Goal: Task Accomplishment & Management: Use online tool/utility

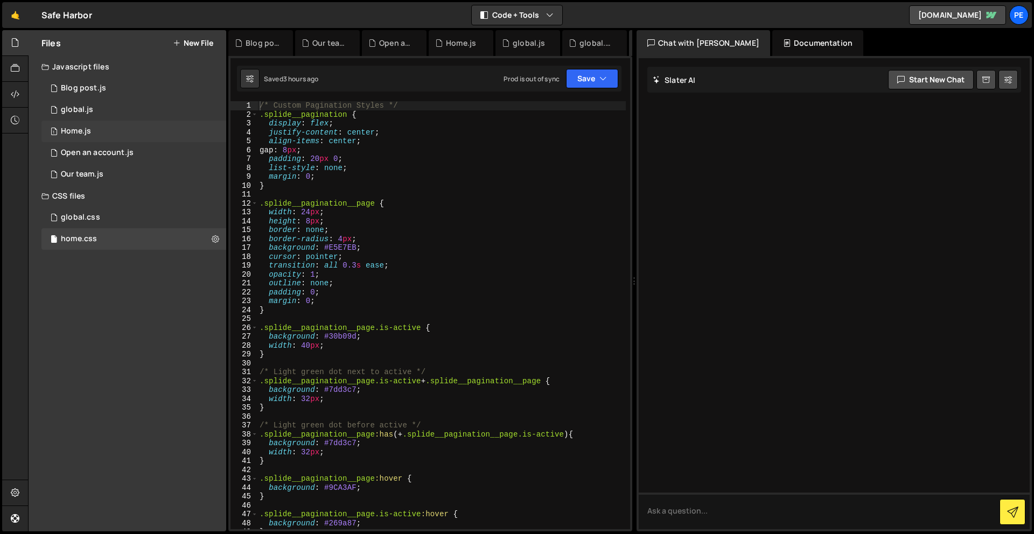
click at [102, 122] on div "1 Home.js 0" at bounding box center [133, 132] width 185 height 22
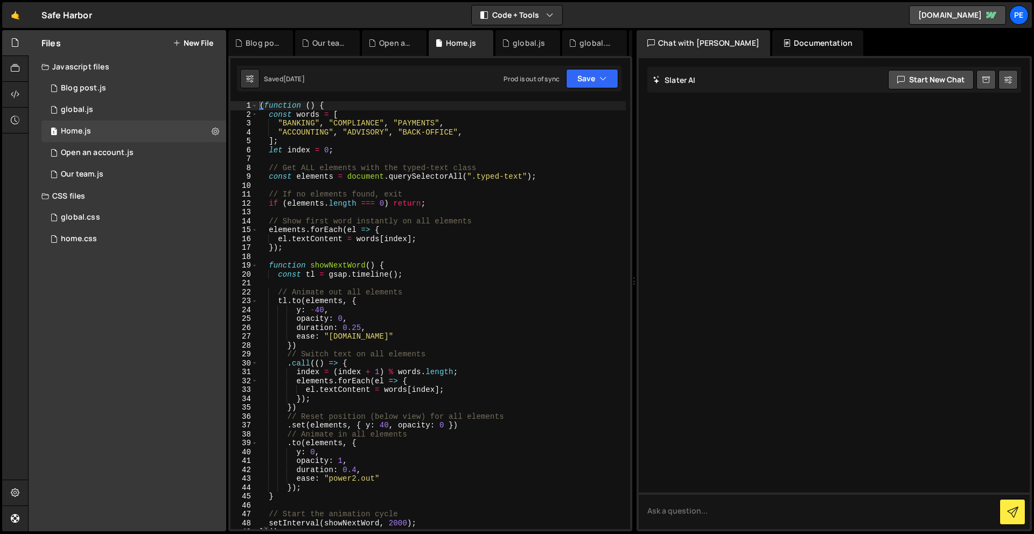
type textarea "(function () {"
click at [260, 103] on div "( function ( ) { const words = [ "BANKING" , "COMPLIANCE" , "PAYMENTS" , "ACCOU…" at bounding box center [441, 324] width 368 height 446
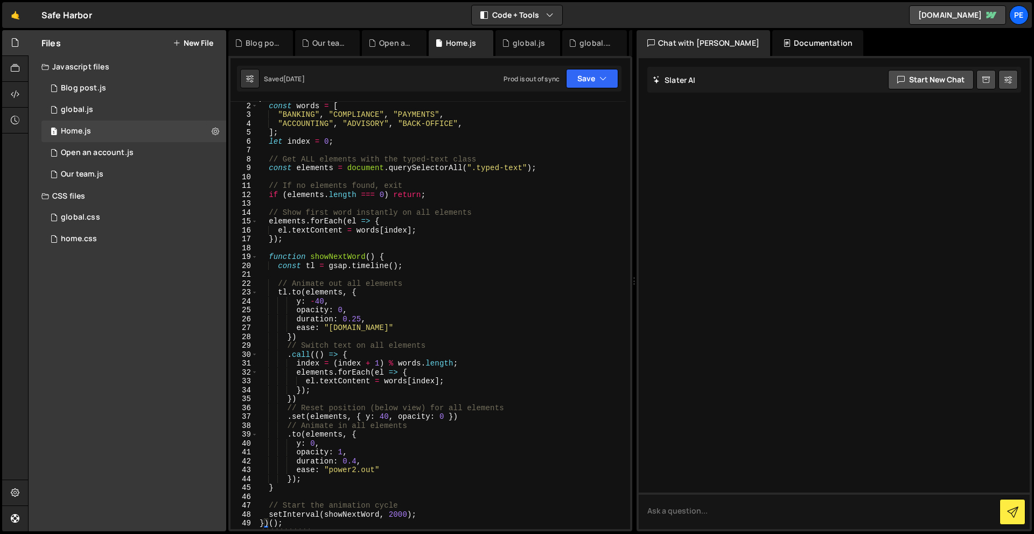
scroll to position [270, 0]
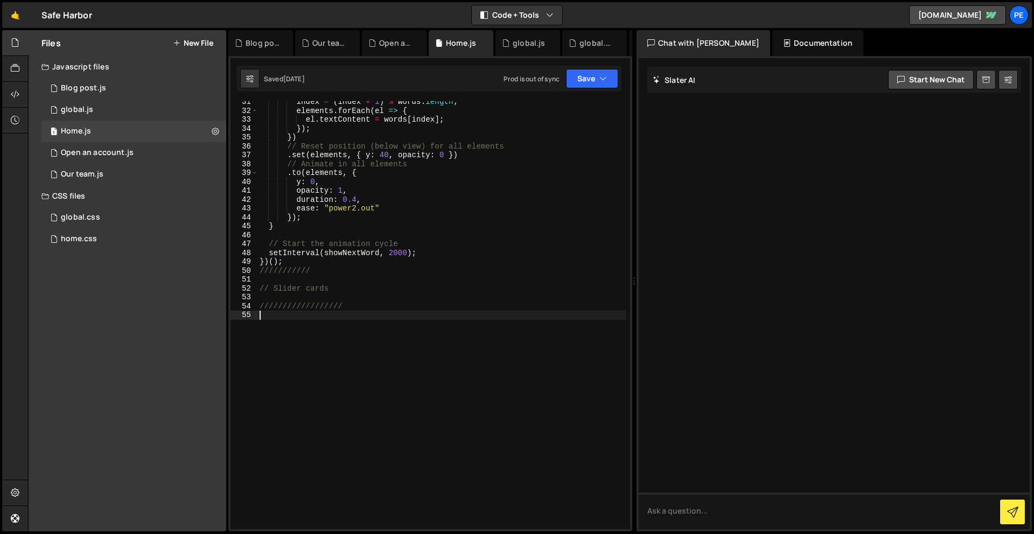
drag, startPoint x: 417, startPoint y: 318, endPoint x: 418, endPoint y: 309, distance: 8.6
click at [417, 317] on div "index = ( index + 1 ) % words . length ; elements . forEach ( el => { el . text…" at bounding box center [441, 320] width 368 height 446
click at [421, 298] on div "index = ( index + 1 ) % words . length ; elements . forEach ( el => { el . text…" at bounding box center [441, 320] width 368 height 446
paste textarea "});"
type textarea "});"
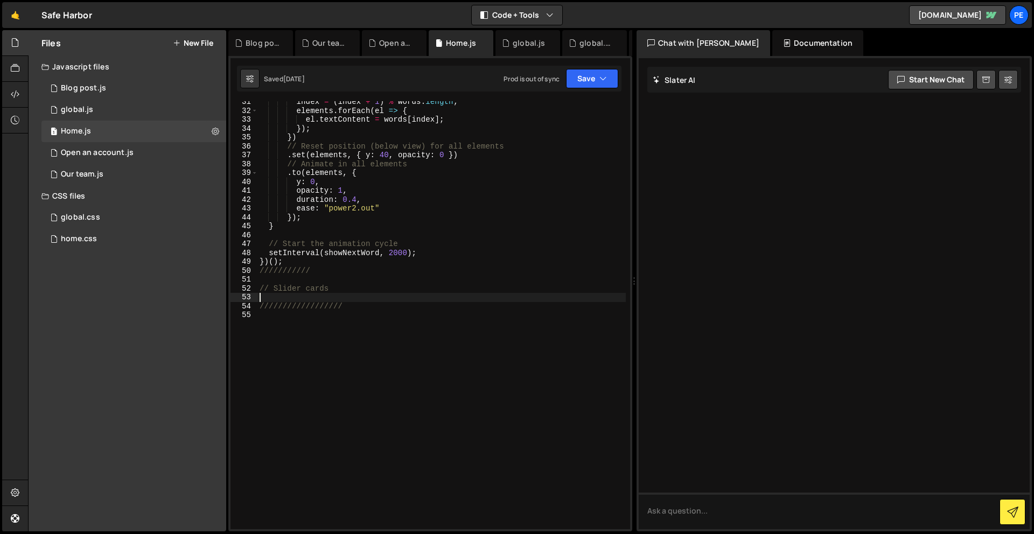
scroll to position [487, 0]
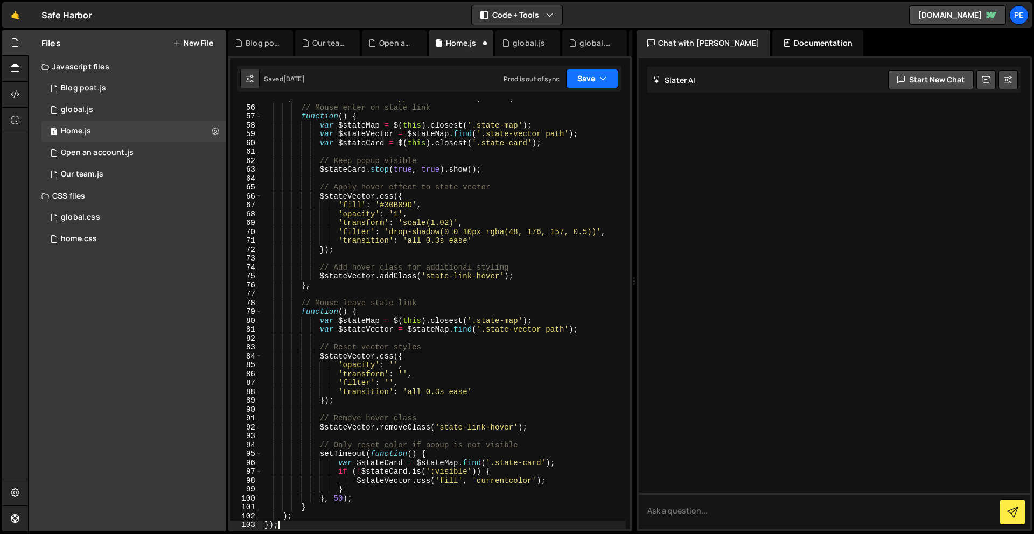
click at [596, 80] on button "Save" at bounding box center [592, 78] width 52 height 19
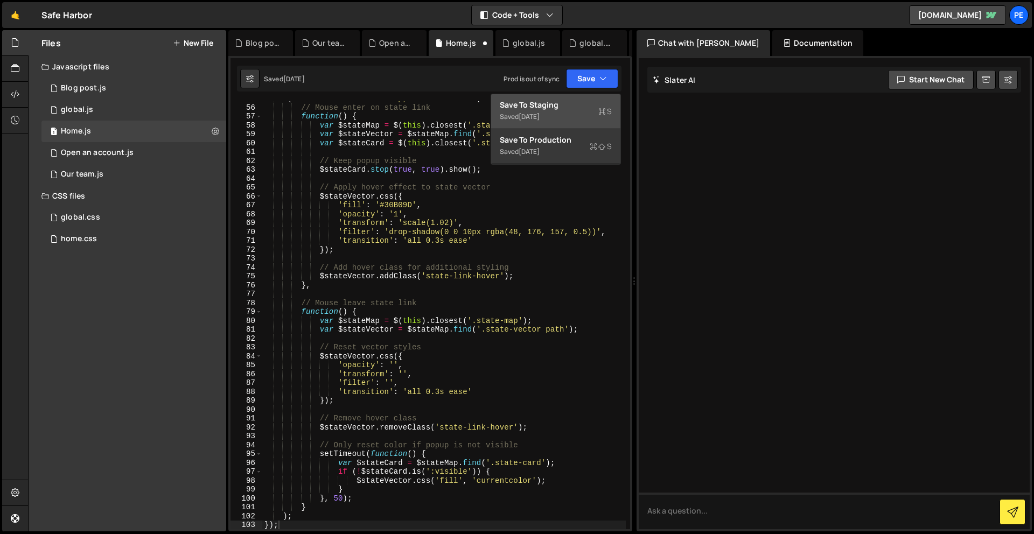
click at [588, 116] on div "Saved [DATE]" at bounding box center [556, 116] width 112 height 13
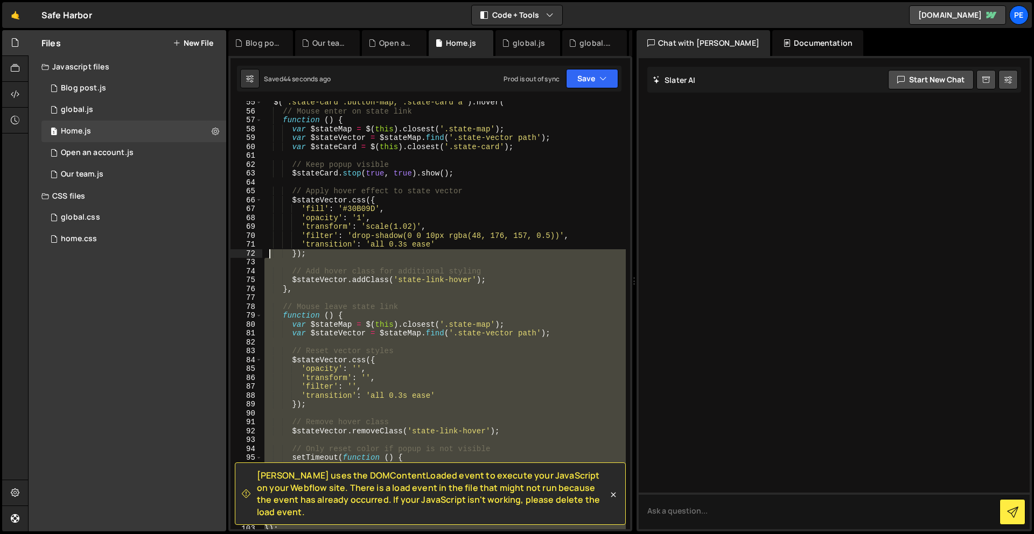
scroll to position [371, 0]
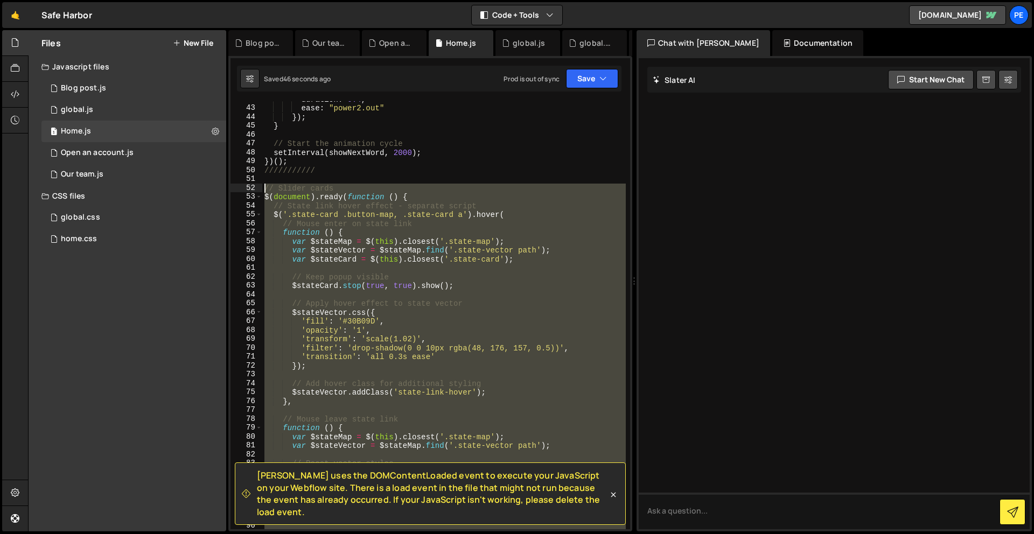
drag, startPoint x: 300, startPoint y: 349, endPoint x: 263, endPoint y: 189, distance: 164.8
click at [263, 189] on div "duration : 0.4 , ease : "power2.out" }) ; } // Start the animation cycle setInt…" at bounding box center [444, 318] width 364 height 446
paste textarea "});"
type textarea "});"
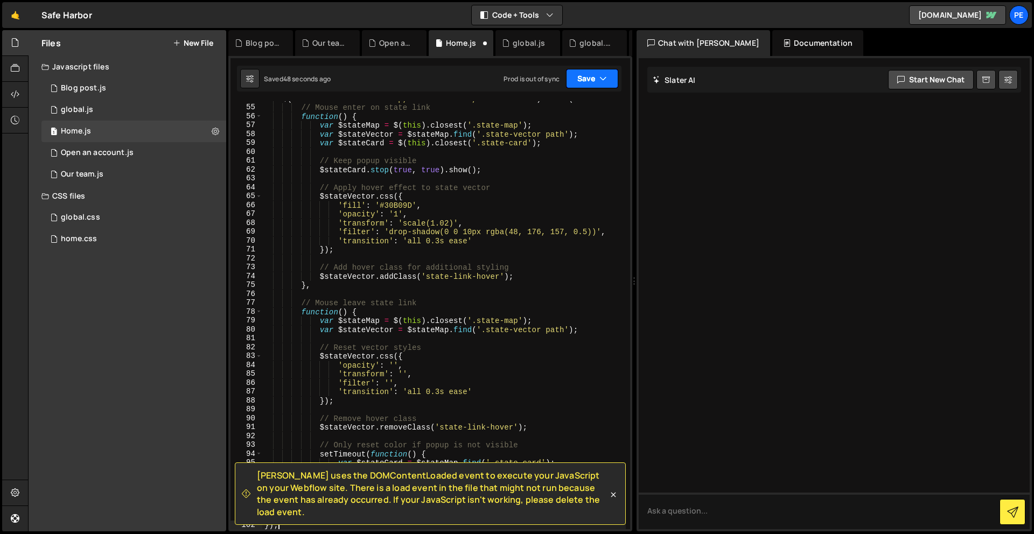
click at [584, 79] on button "Save" at bounding box center [592, 78] width 52 height 19
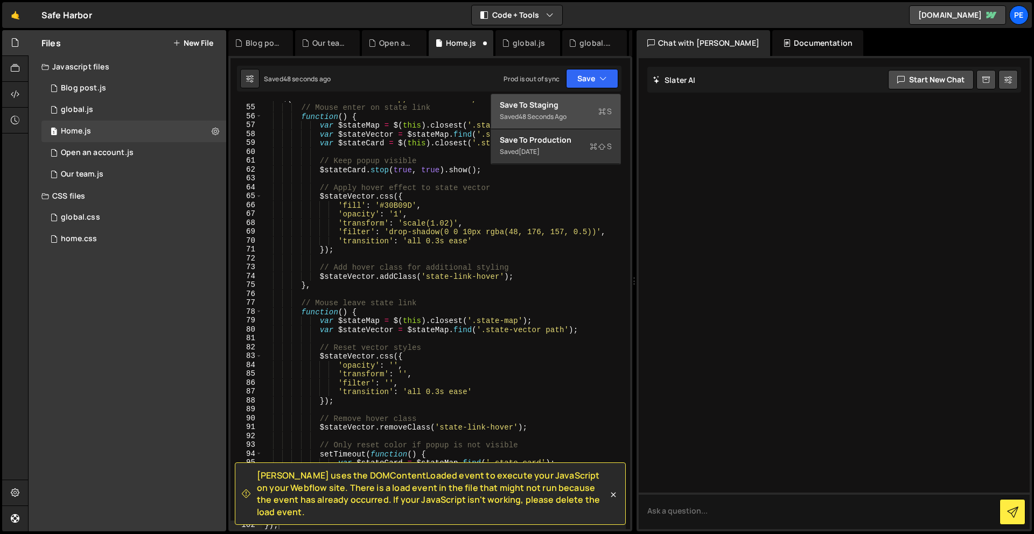
click at [580, 113] on div "Saved 48 seconds ago" at bounding box center [556, 116] width 112 height 13
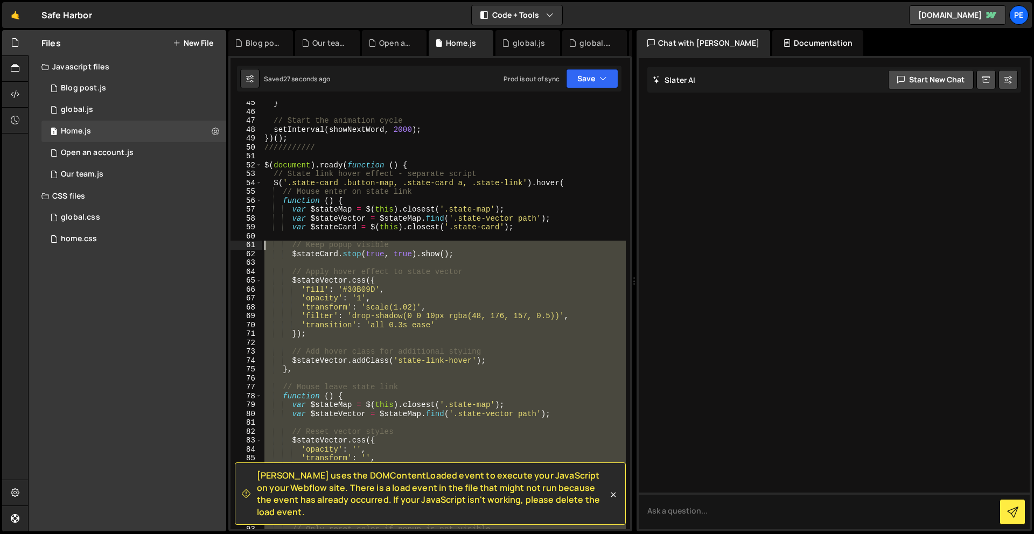
scroll to position [394, 0]
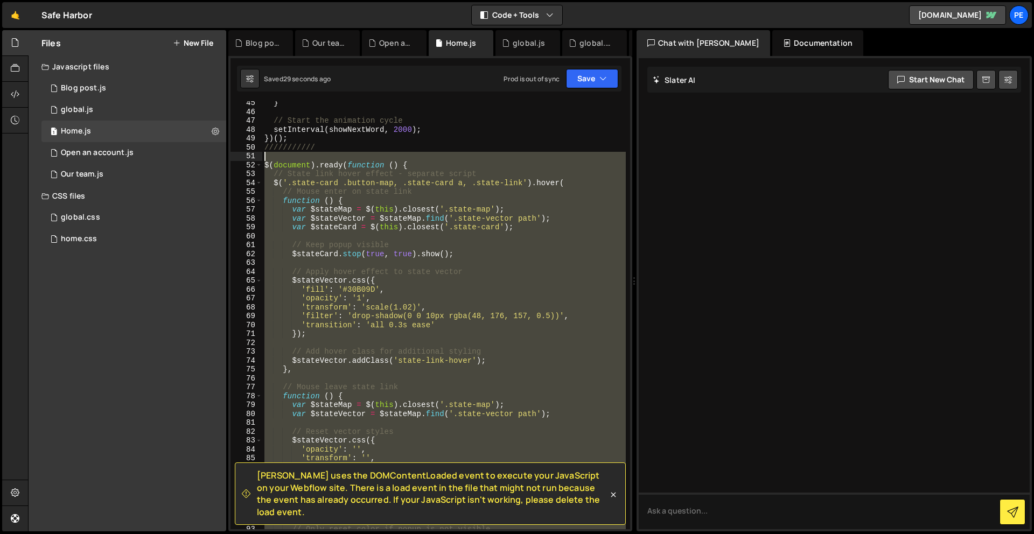
drag, startPoint x: 321, startPoint y: 387, endPoint x: 239, endPoint y: 155, distance: 246.0
click at [239, 155] on div "45 46 47 48 49 50 51 52 53 54 55 56 57 58 59 60 61 62 63 64 65 66 67 68 69 70 7…" at bounding box center [430, 315] width 400 height 428
paste textarea "});"
type textarea "});"
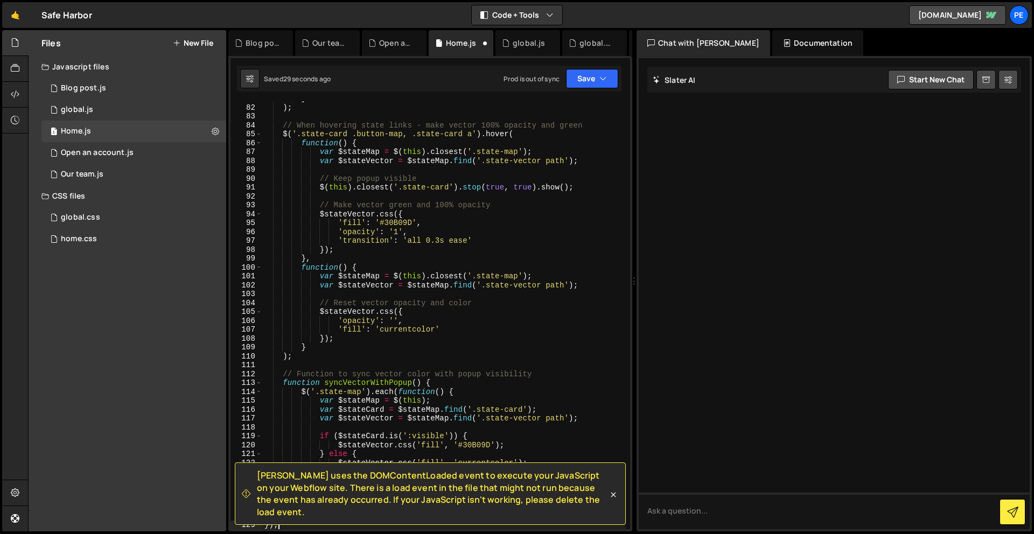
scroll to position [718, 0]
click at [593, 79] on button "Save" at bounding box center [592, 78] width 52 height 19
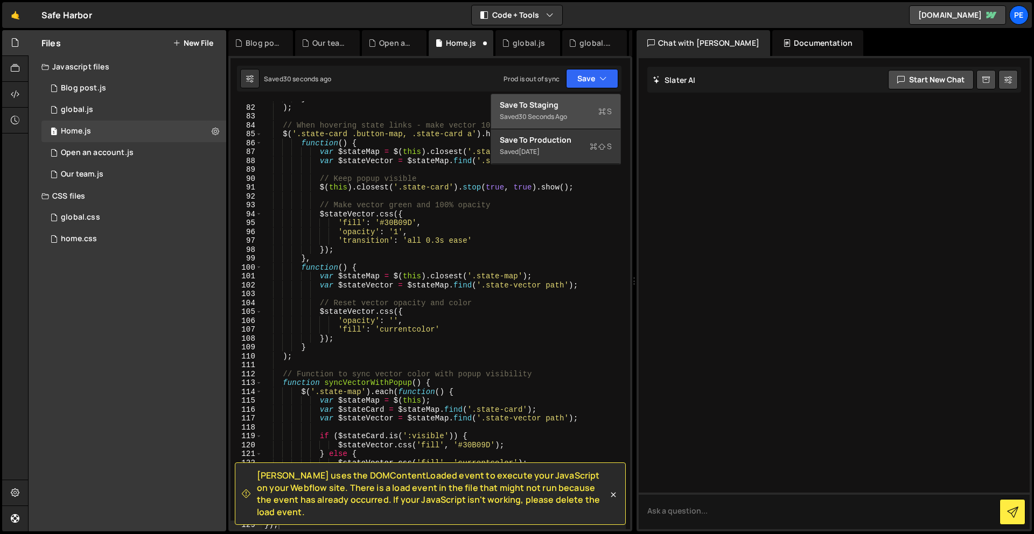
click at [583, 110] on div "Saved 30 seconds ago" at bounding box center [556, 116] width 112 height 13
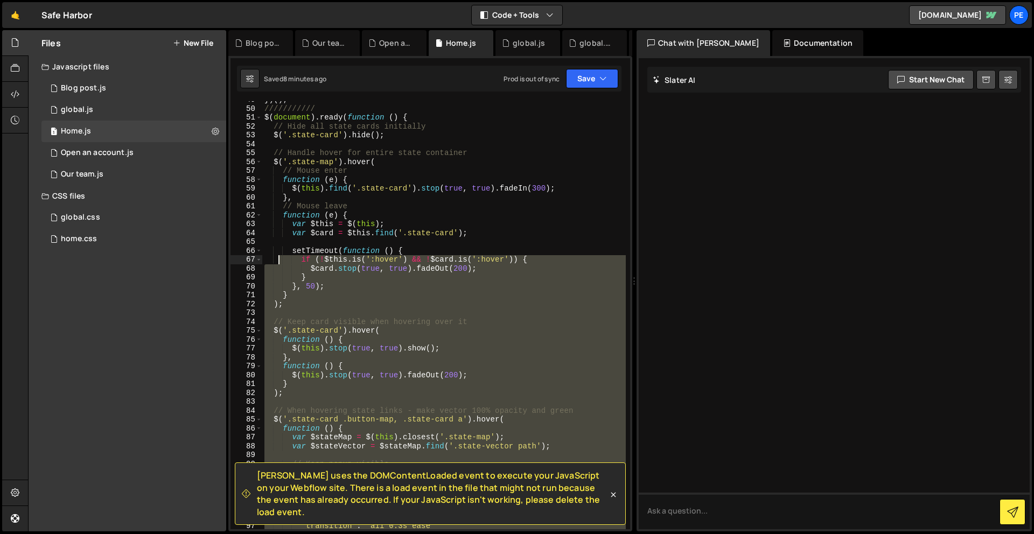
scroll to position [356, 0]
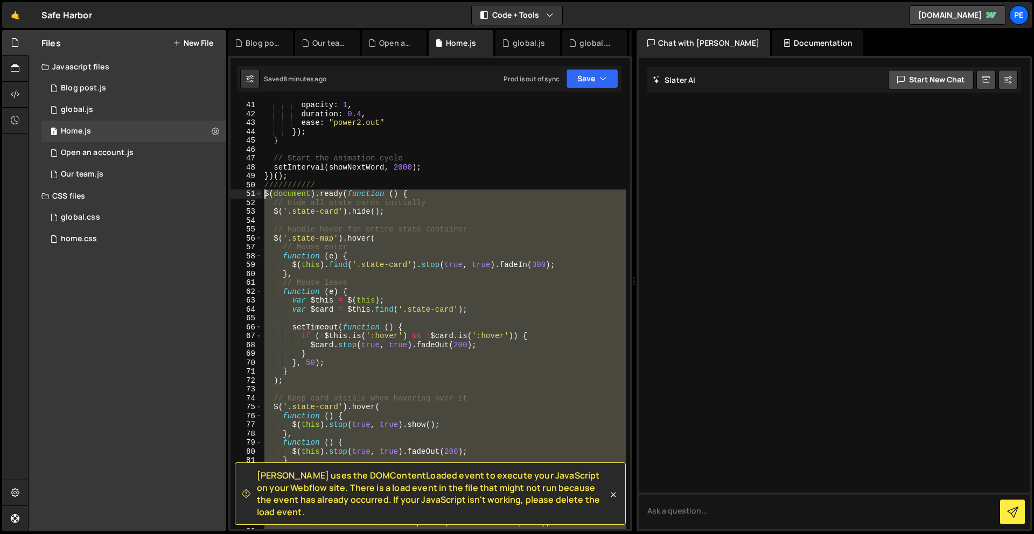
drag, startPoint x: 325, startPoint y: 398, endPoint x: 262, endPoint y: 193, distance: 214.3
click at [262, 193] on div "41 42 43 44 45 46 47 48 49 50 51 52 53 54 55 56 57 58 59 60 61 62 63 64 65 66 6…" at bounding box center [430, 315] width 400 height 428
type textarea "$(document).ready(function () { // Hide all state cards initially"
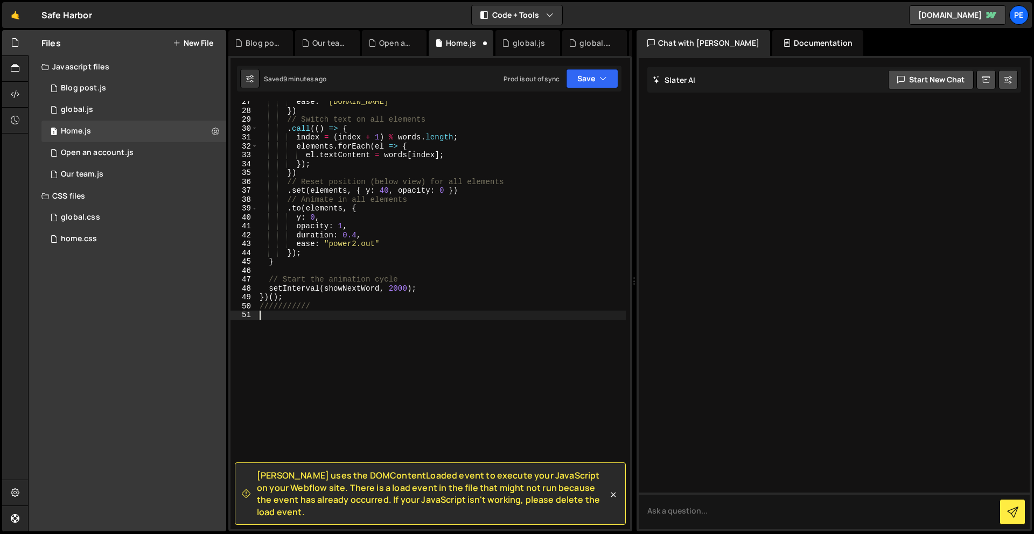
paste textarea "});"
type textarea "});"
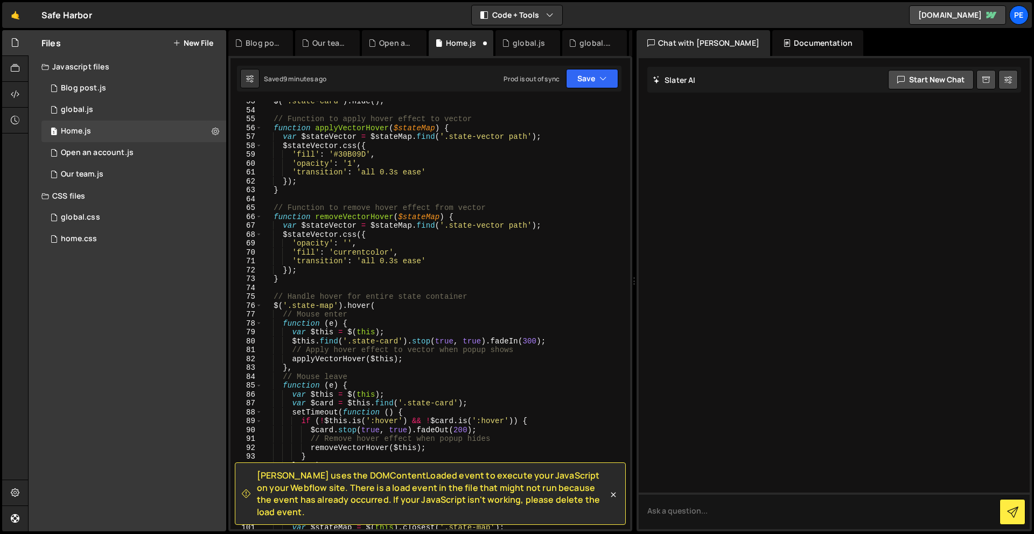
scroll to position [400, 0]
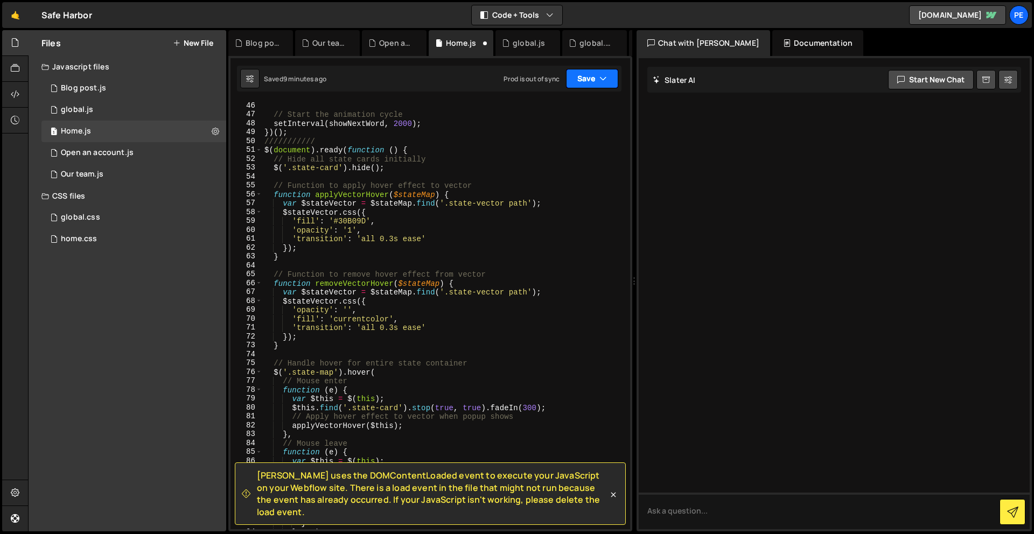
click at [583, 75] on button "Save" at bounding box center [592, 78] width 52 height 19
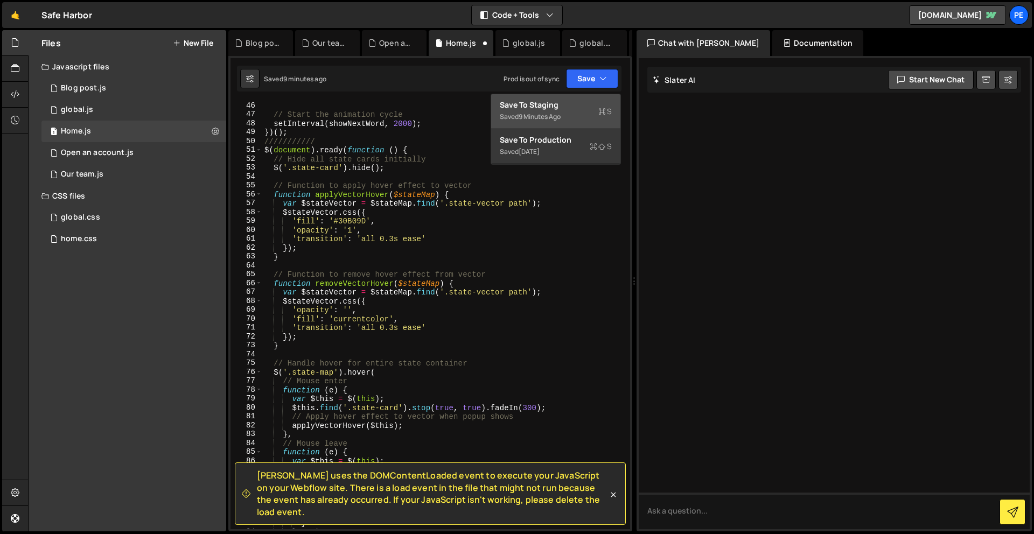
click at [568, 107] on div "Save to Staging S" at bounding box center [556, 105] width 112 height 11
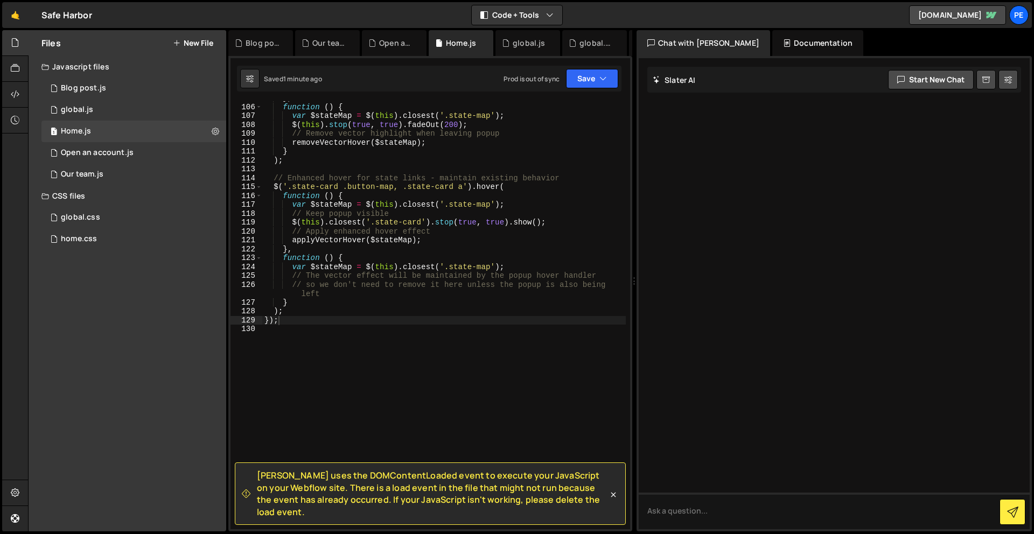
scroll to position [928, 0]
click at [357, 400] on div "} , function ( ) { var $stateMap = $ ( this ) . closest ( '.state-map' ) ; $ ( …" at bounding box center [444, 320] width 364 height 446
type textarea "///////////"
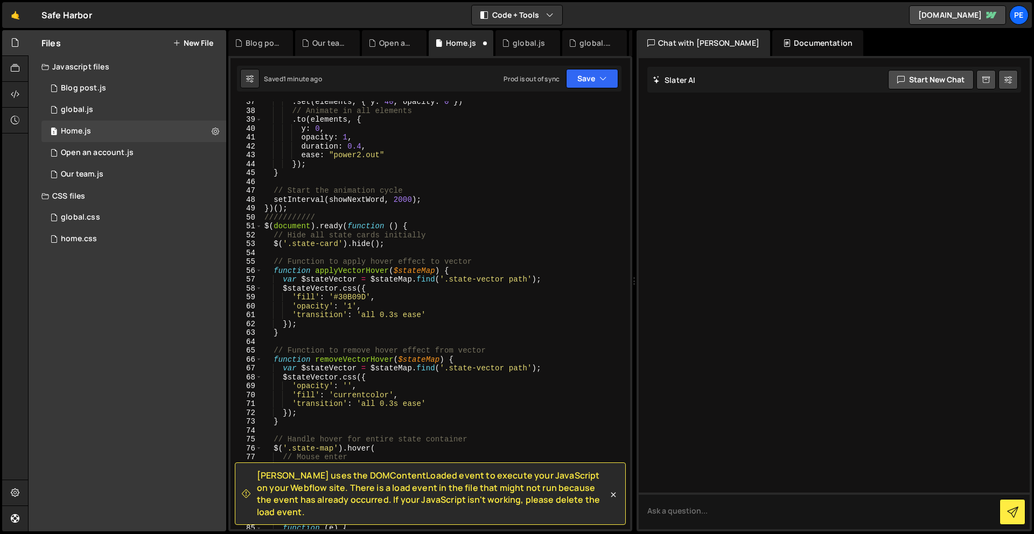
scroll to position [323, 0]
drag, startPoint x: 316, startPoint y: 269, endPoint x: 297, endPoint y: 255, distance: 23.4
click at [316, 269] on div ". set ( elements , { y : 40 , opacity : 0 }) // Animate in all elements . to ( …" at bounding box center [444, 320] width 364 height 446
click at [270, 231] on div ". set ( elements , { y : 40 , opacity : 0 }) // Animate in all elements . to ( …" at bounding box center [444, 320] width 364 height 446
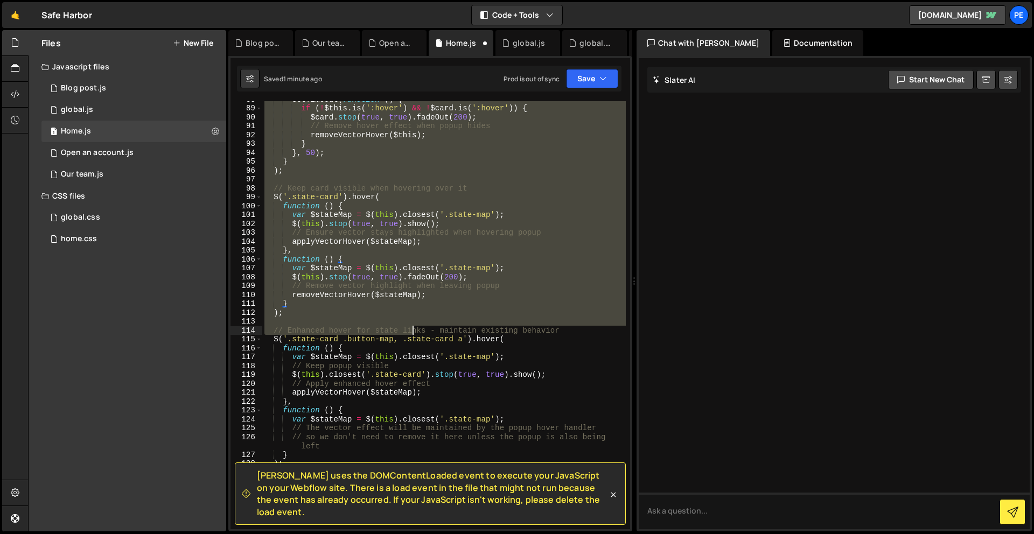
scroll to position [813, 0]
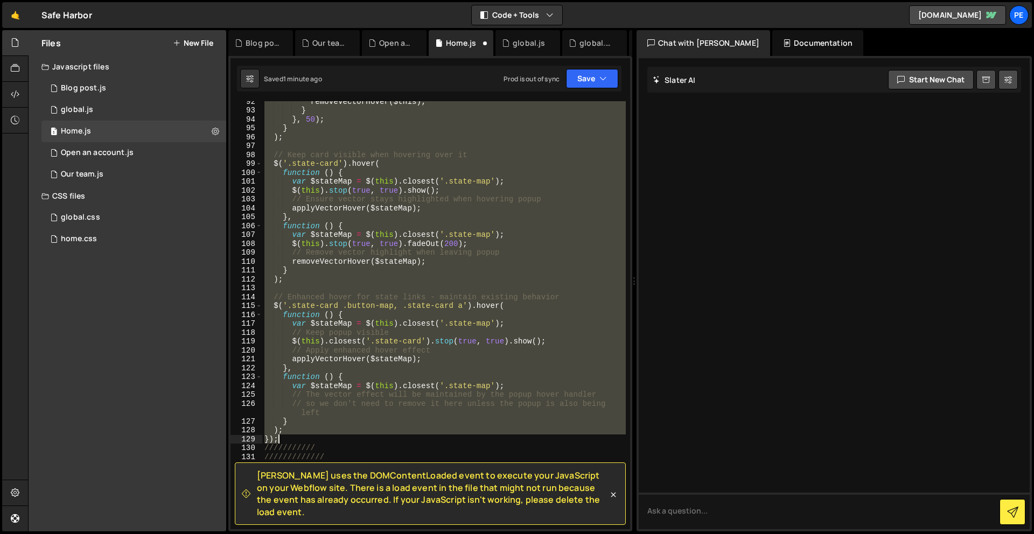
drag, startPoint x: 264, startPoint y: 227, endPoint x: 367, endPoint y: 441, distance: 237.5
click at [367, 441] on div "removeVectorHover ( $this ) ; } } , 50 ) ; } ) ; // Keep card visible when hove…" at bounding box center [444, 320] width 364 height 446
paste textarea
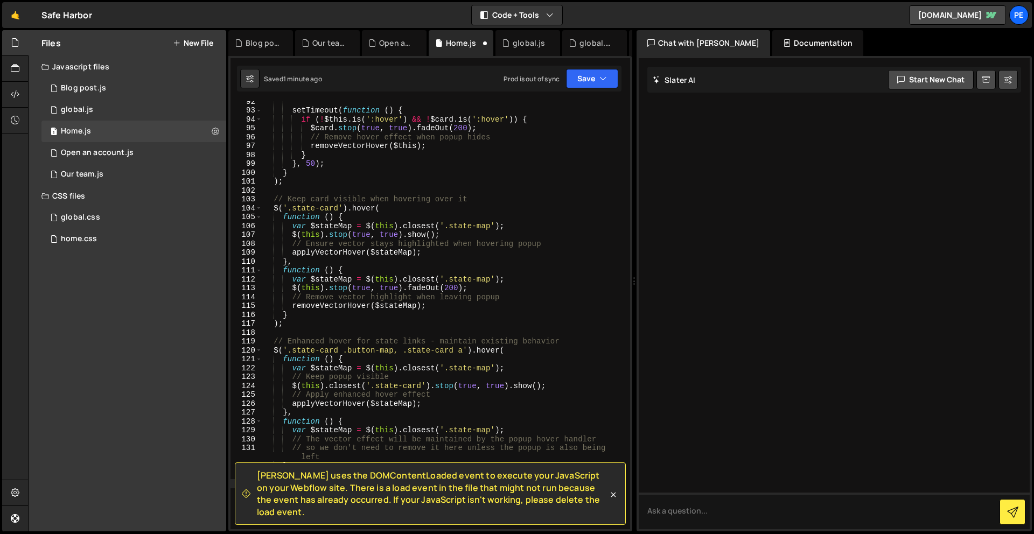
scroll to position [0, 1]
click at [588, 76] on button "Save" at bounding box center [592, 78] width 52 height 19
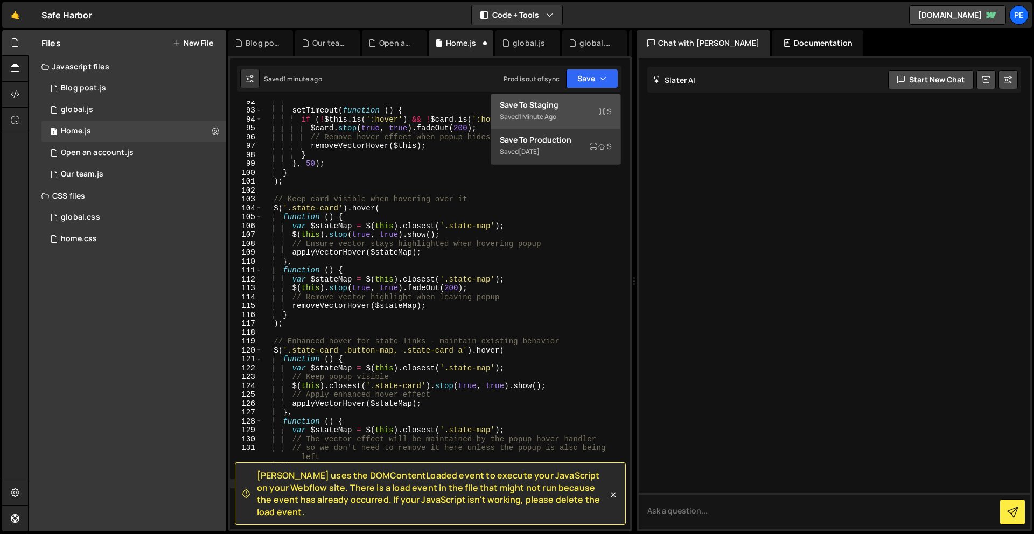
click at [589, 116] on div "Saved 1 minute ago" at bounding box center [556, 116] width 112 height 13
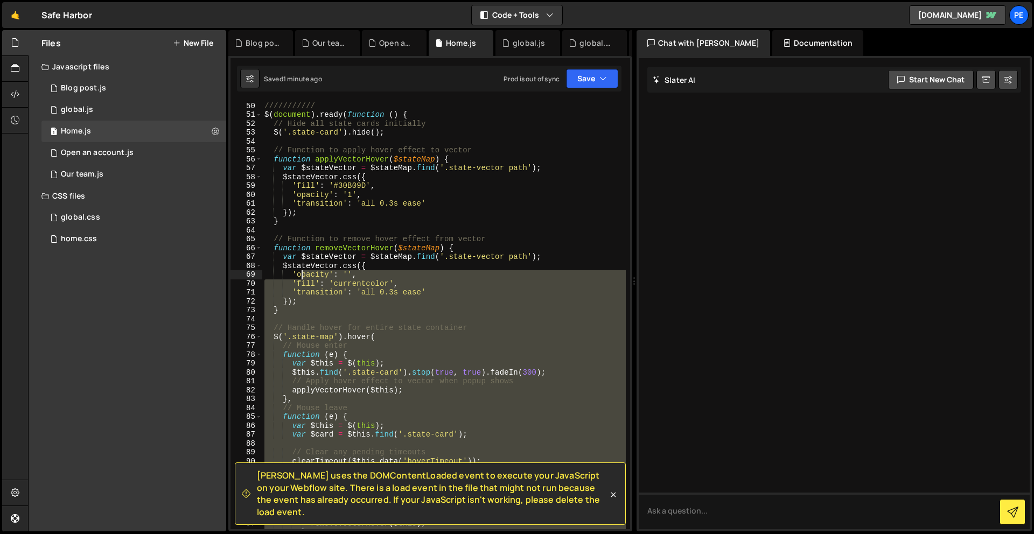
scroll to position [360, 0]
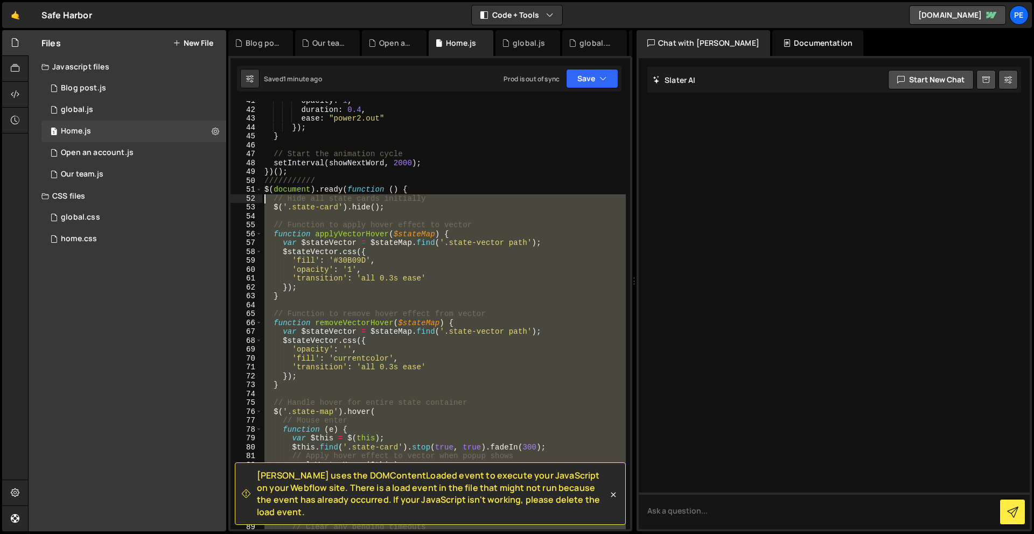
drag, startPoint x: 345, startPoint y: 328, endPoint x: 246, endPoint y: 194, distance: 166.6
click at [246, 194] on div "}); 41 42 43 44 45 46 47 48 49 50 51 52 53 54 55 56 57 58 59 60 61 62 63 64 65 …" at bounding box center [430, 315] width 400 height 428
paste textarea "}"
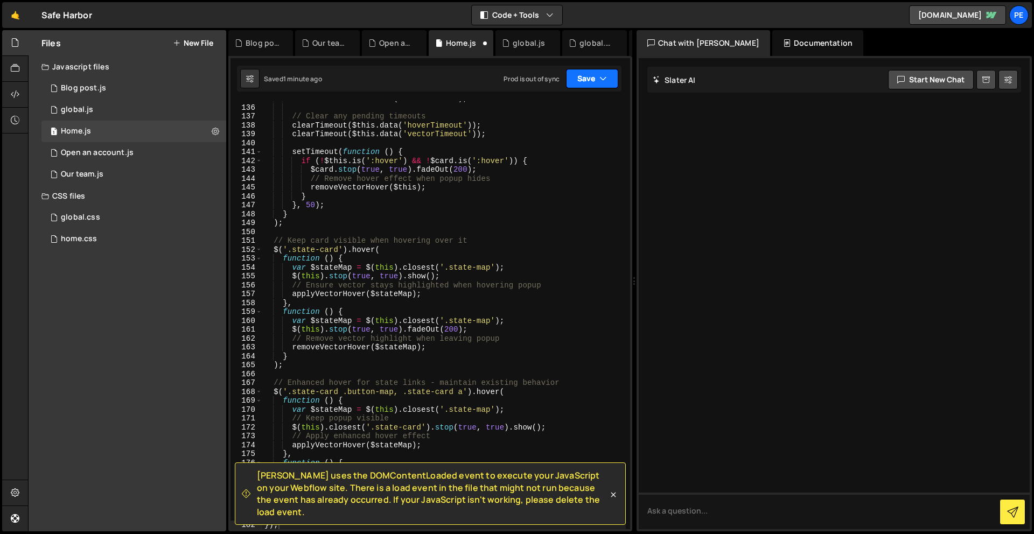
click at [577, 72] on button "Save" at bounding box center [592, 78] width 52 height 19
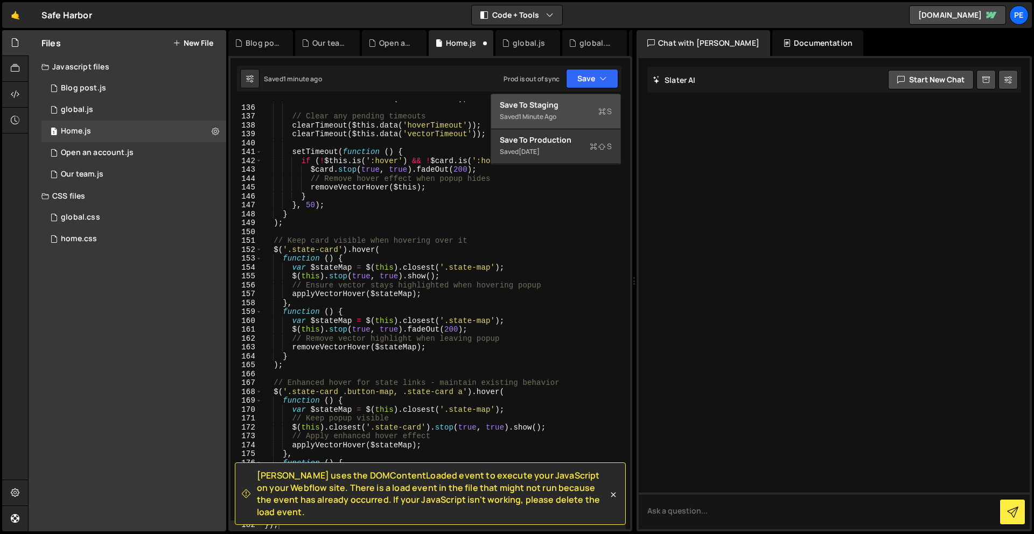
click at [572, 105] on div "Save to Staging S" at bounding box center [556, 105] width 112 height 11
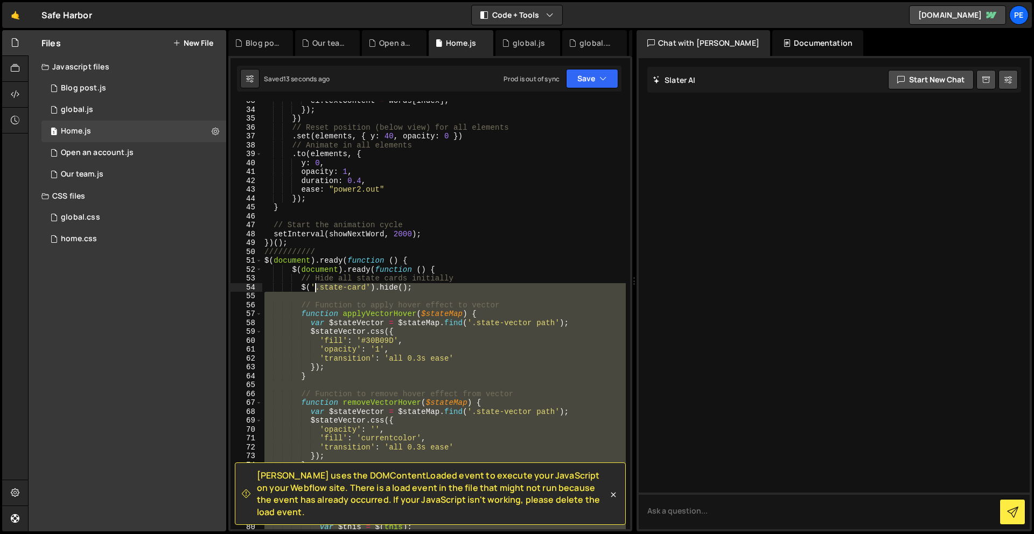
scroll to position [293, 0]
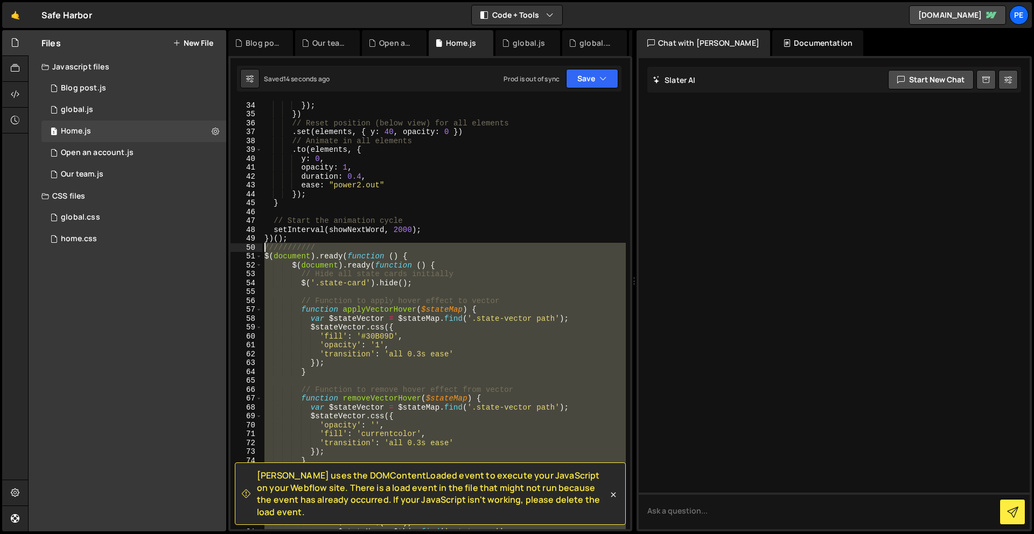
drag, startPoint x: 326, startPoint y: 292, endPoint x: 260, endPoint y: 251, distance: 78.6
click at [260, 251] on div "}); 34 35 36 37 38 39 40 41 42 43 44 45 46 47 48 49 50 51 52 53 54 55 56 57 58 …" at bounding box center [430, 315] width 400 height 428
type textarea "/////////// $(document).ready(function () {"
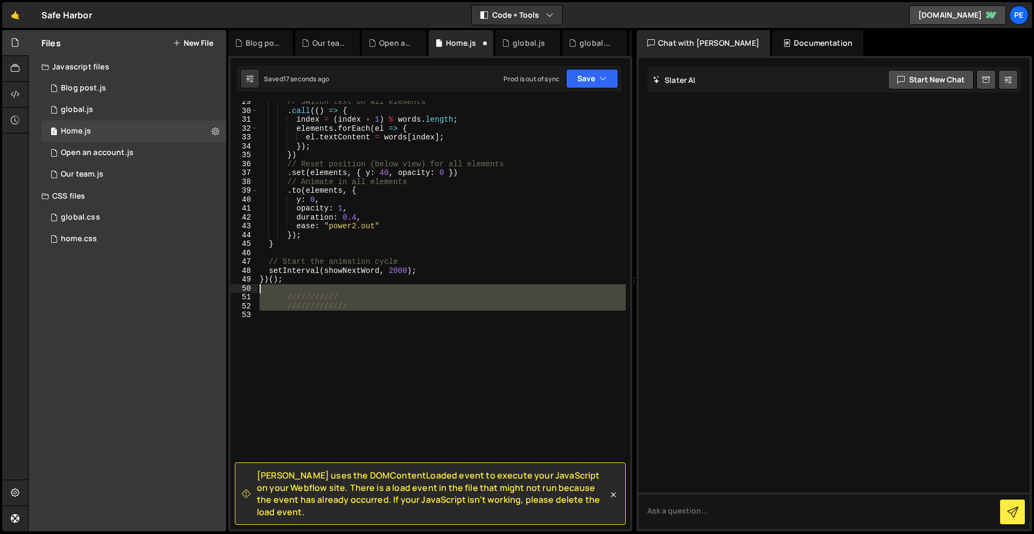
drag, startPoint x: 382, startPoint y: 317, endPoint x: 245, endPoint y: 290, distance: 139.5
click at [245, 290] on div "29 30 31 32 33 34 35 36 37 38 39 40 41 42 43 44 45 46 47 48 49 50 51 52 53 // S…" at bounding box center [430, 315] width 400 height 428
type textarea "///////////"
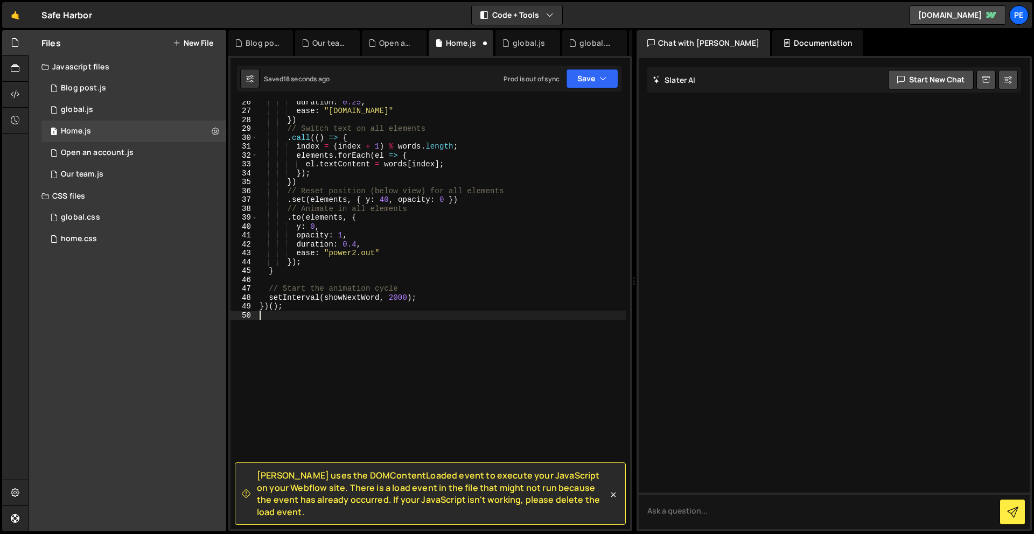
scroll to position [226, 0]
click at [564, 87] on div "Prod is out of sync Upgrade to Edit Save Save to Staging S Saved 19 seconds ago…" at bounding box center [561, 78] width 115 height 19
click at [581, 79] on button "Save" at bounding box center [592, 78] width 52 height 19
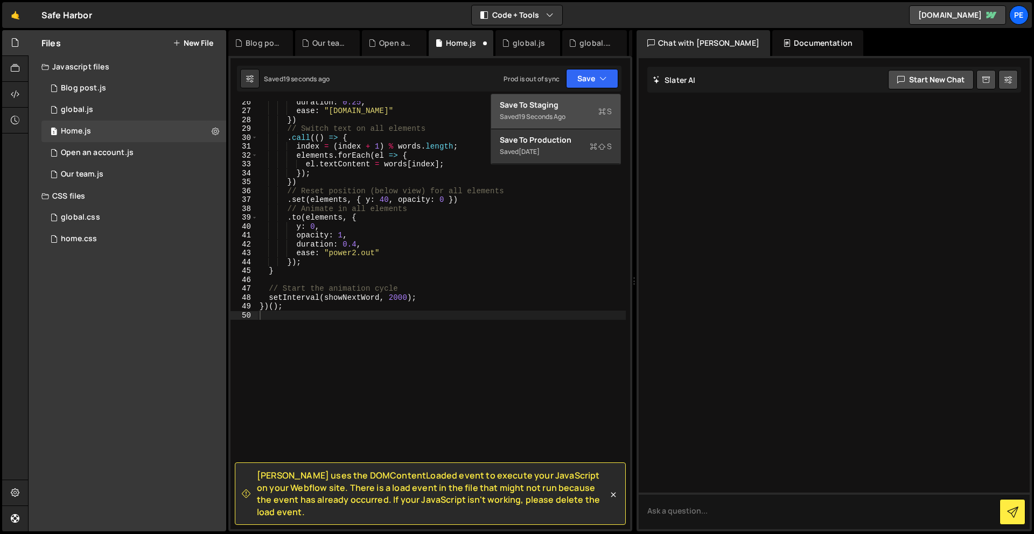
click at [575, 106] on div "Save to Staging S" at bounding box center [556, 105] width 112 height 11
